Goal: Transaction & Acquisition: Purchase product/service

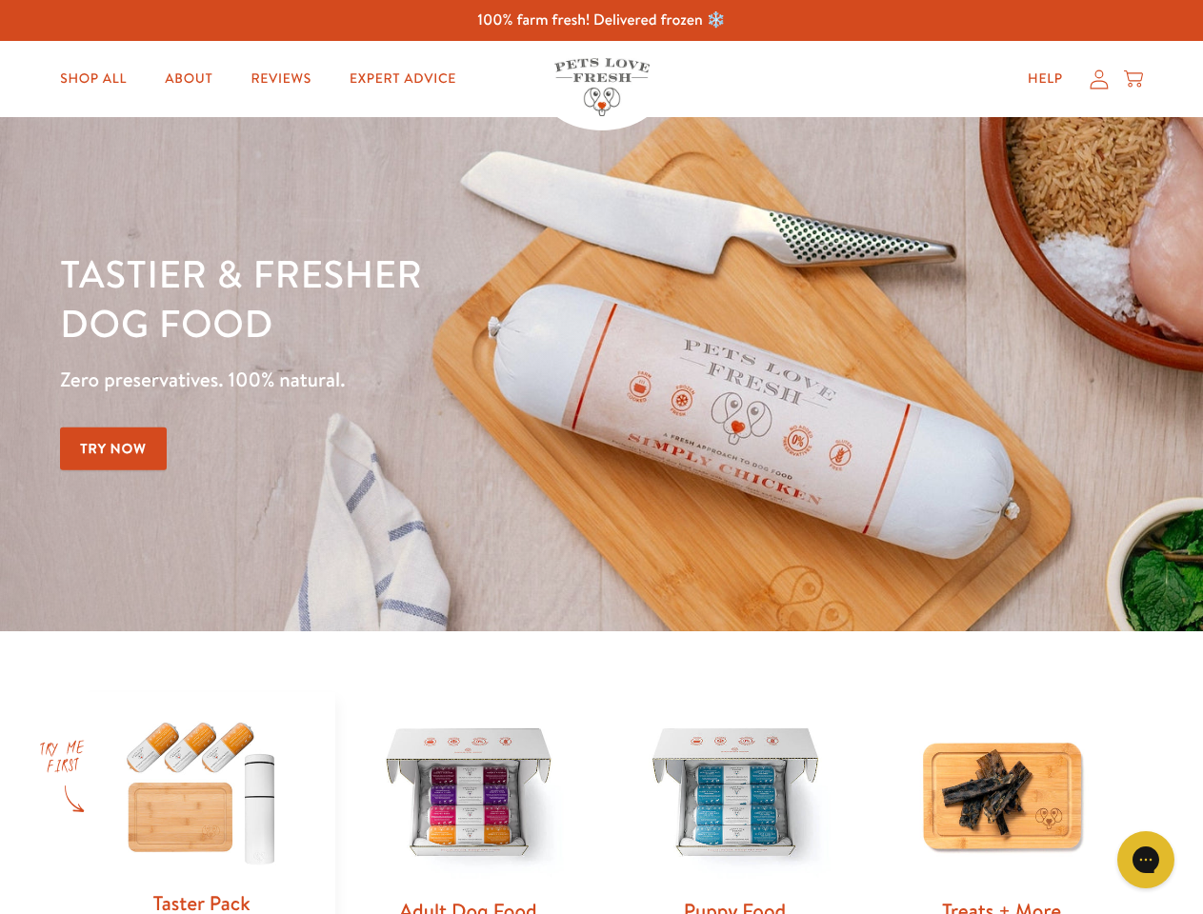
click at [601, 457] on div "Tastier & fresher dog food Zero preservatives. 100% natural. Try Now" at bounding box center [421, 374] width 722 height 251
click at [1146, 860] on icon "Gorgias live chat" at bounding box center [1145, 860] width 18 height 18
